Goal: Task Accomplishment & Management: Complete application form

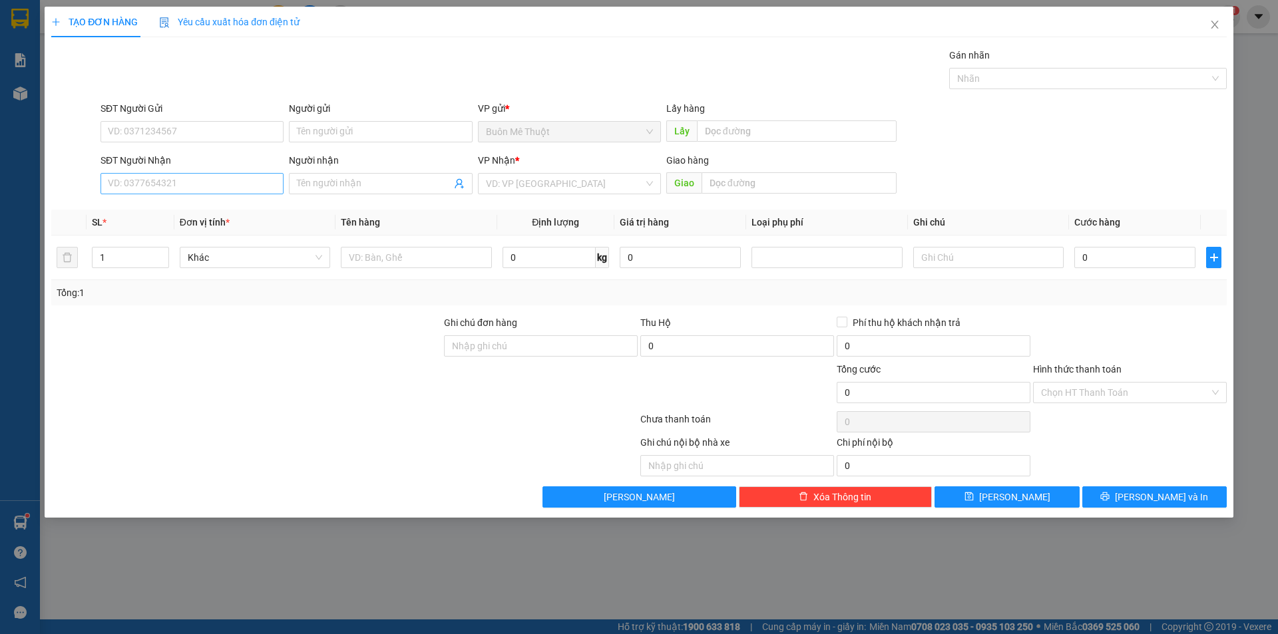
click at [153, 185] on input "SĐT Người Nhận" at bounding box center [191, 183] width 183 height 21
drag, startPoint x: 153, startPoint y: 185, endPoint x: 206, endPoint y: 156, distance: 59.8
click at [156, 181] on input "SĐT Người Nhận" at bounding box center [191, 183] width 183 height 21
click at [135, 210] on div "0988853919" at bounding box center [191, 210] width 167 height 15
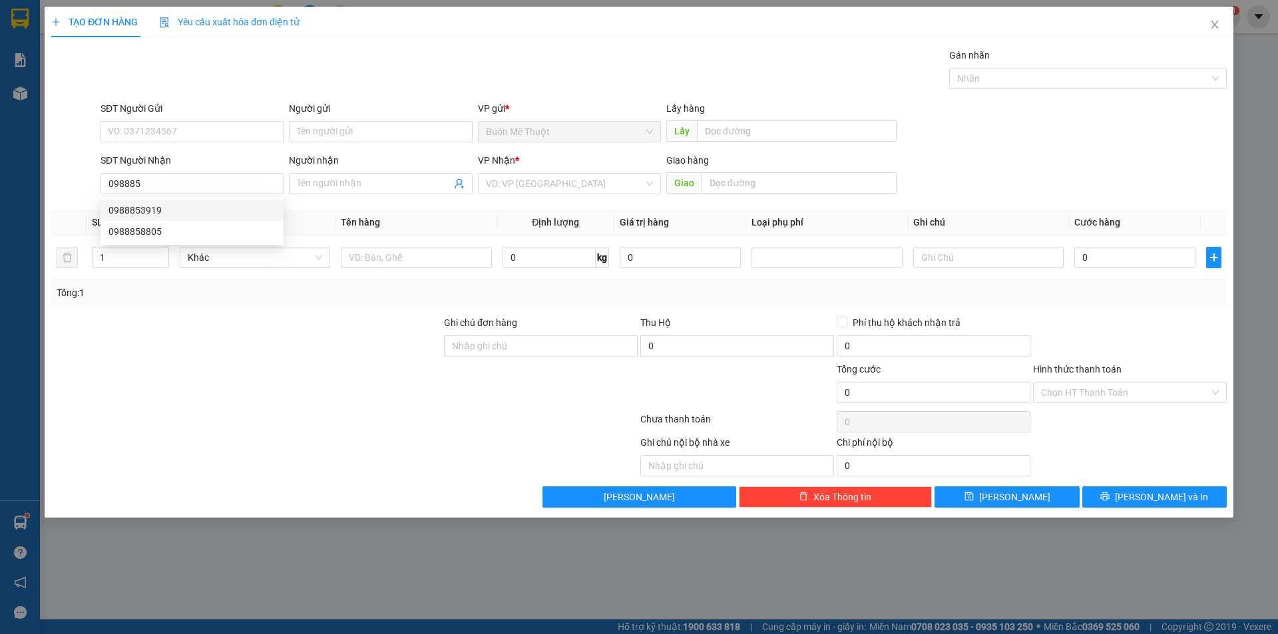
type input "0988853919"
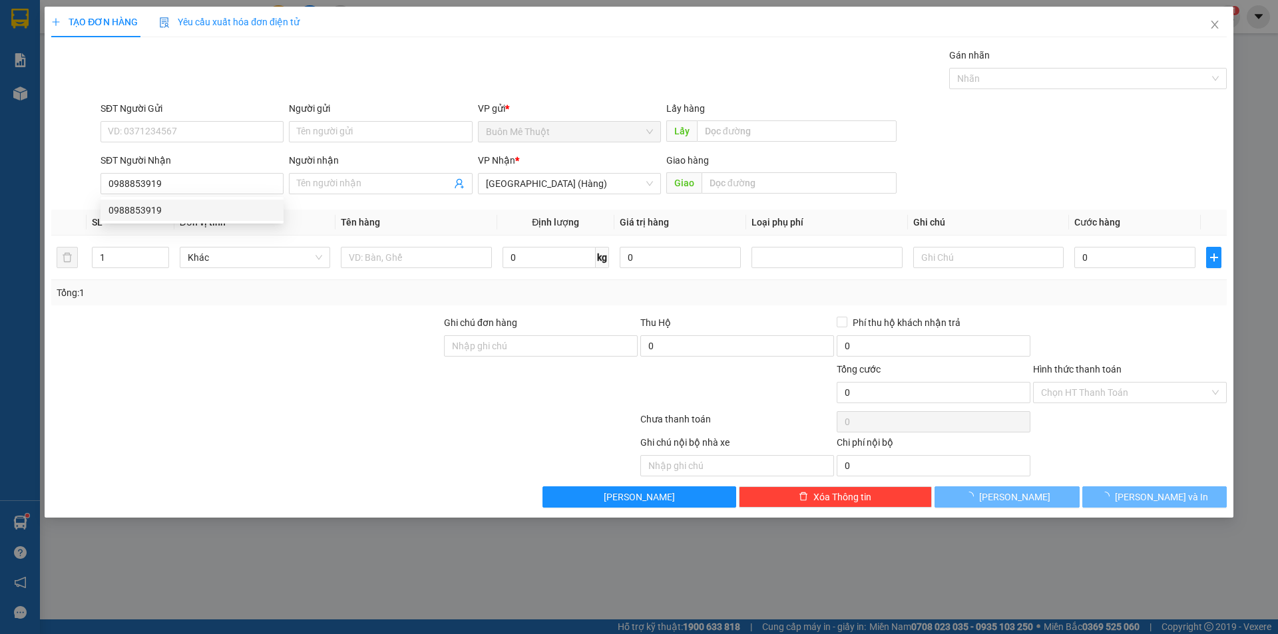
type input "50.000"
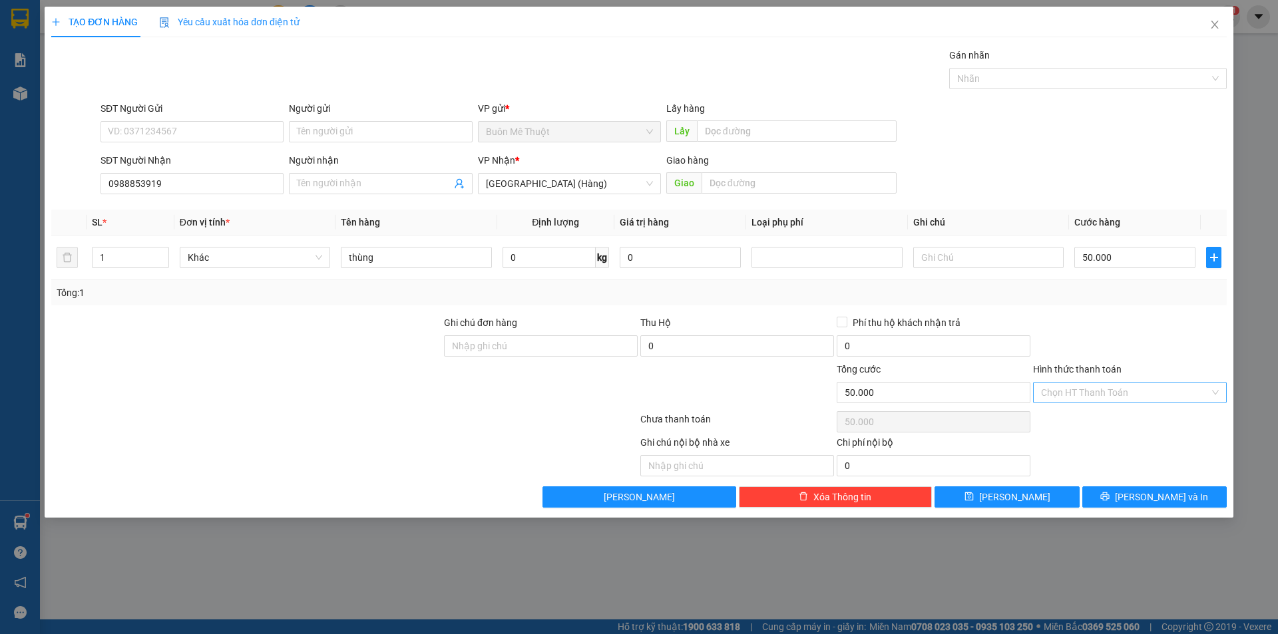
type input "0988853919"
click at [1120, 391] on input "Hình thức thanh toán" at bounding box center [1125, 393] width 168 height 20
drag, startPoint x: 1117, startPoint y: 409, endPoint x: 1112, endPoint y: 423, distance: 14.1
click at [1113, 419] on div "Tại văn phòng" at bounding box center [1130, 419] width 194 height 21
type input "0"
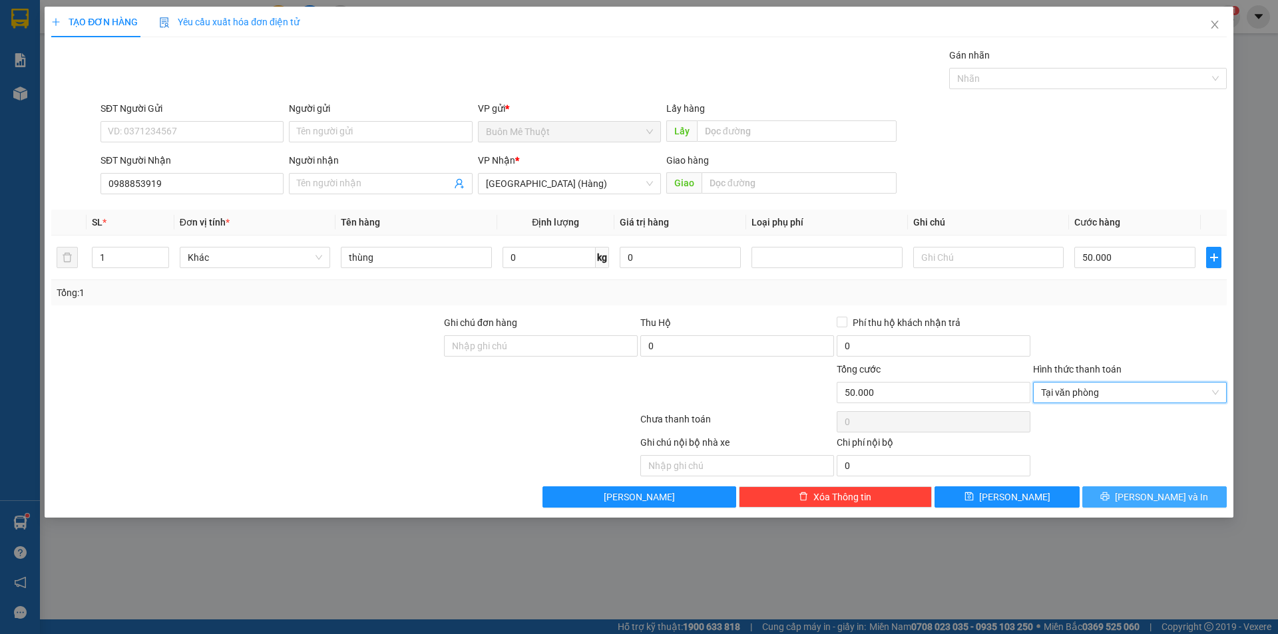
click at [1124, 494] on button "[PERSON_NAME] và In" at bounding box center [1154, 496] width 144 height 21
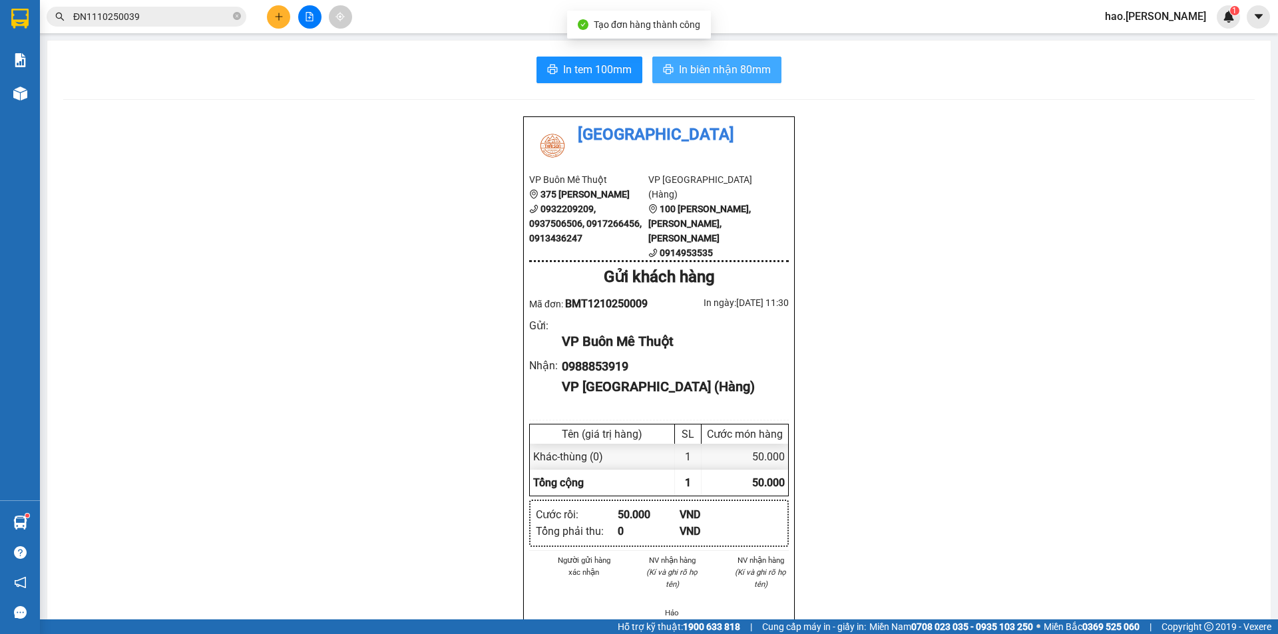
click at [708, 70] on span "In biên nhận 80mm" at bounding box center [725, 69] width 92 height 17
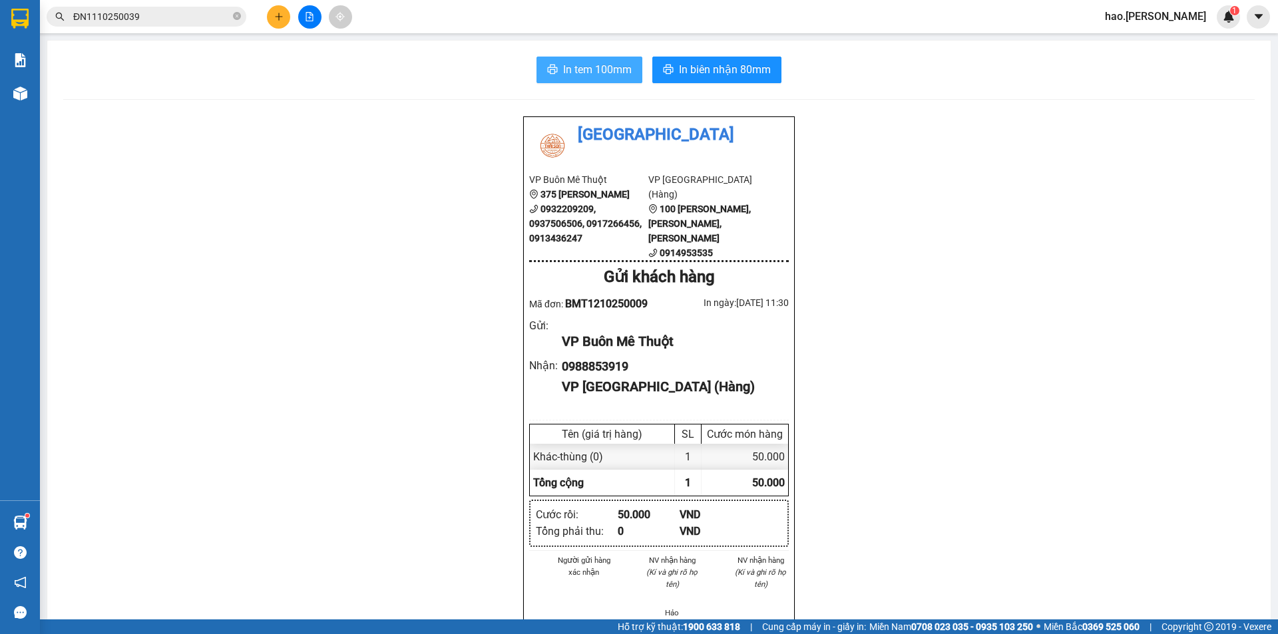
click at [625, 66] on span "In tem 100mm" at bounding box center [597, 69] width 69 height 17
